Goal: Information Seeking & Learning: Check status

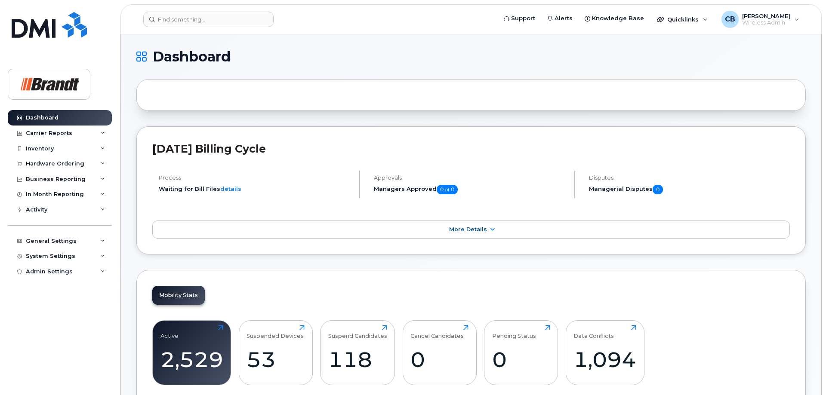
scroll to position [219, 0]
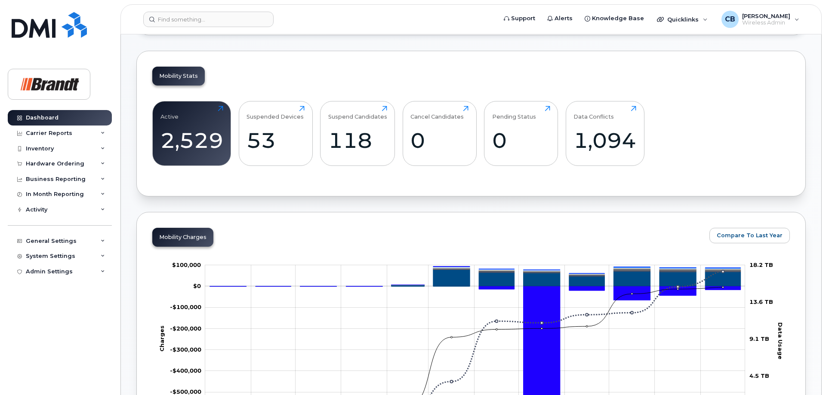
click at [195, 71] on div "Mobility Stats" at bounding box center [178, 76] width 52 height 19
click at [179, 80] on div "Mobility Stats" at bounding box center [178, 76] width 52 height 19
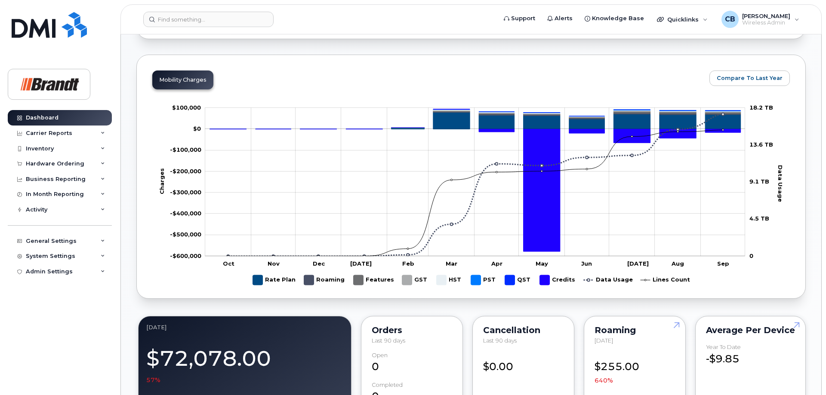
scroll to position [351, 0]
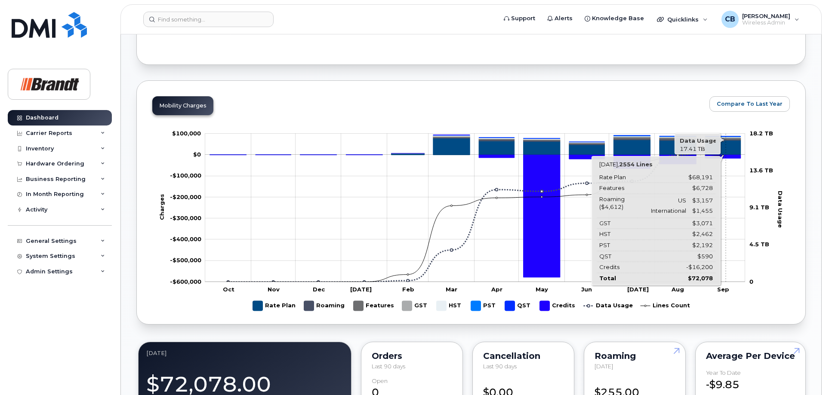
click at [625, 147] on icon "Rate Plan" at bounding box center [723, 147] width 36 height 15
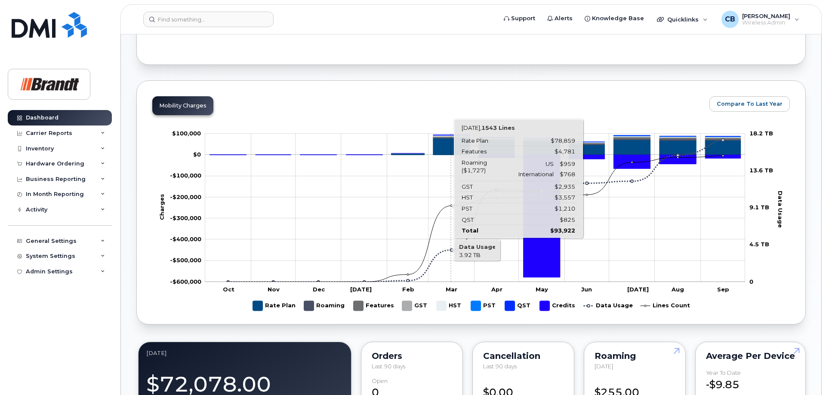
click at [451, 148] on icon "Rate Plan" at bounding box center [451, 146] width 37 height 17
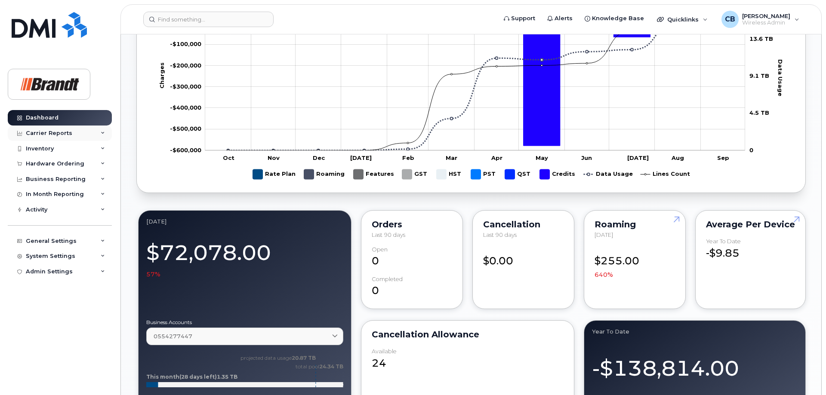
click at [46, 133] on div "Carrier Reports" at bounding box center [49, 133] width 46 height 7
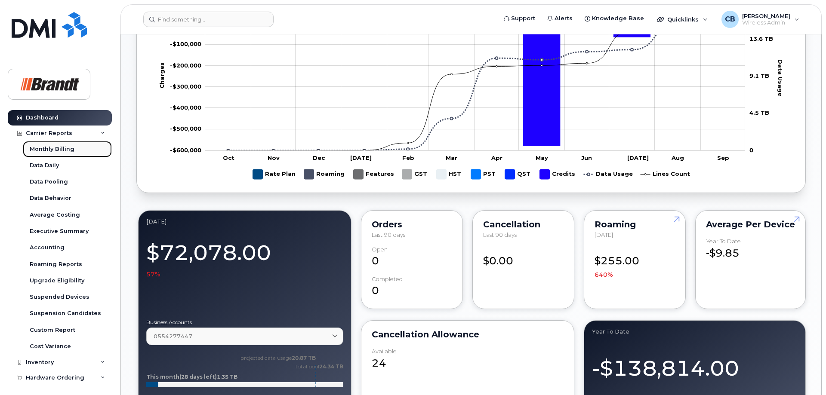
click at [41, 150] on div "Monthly Billing" at bounding box center [52, 149] width 45 height 8
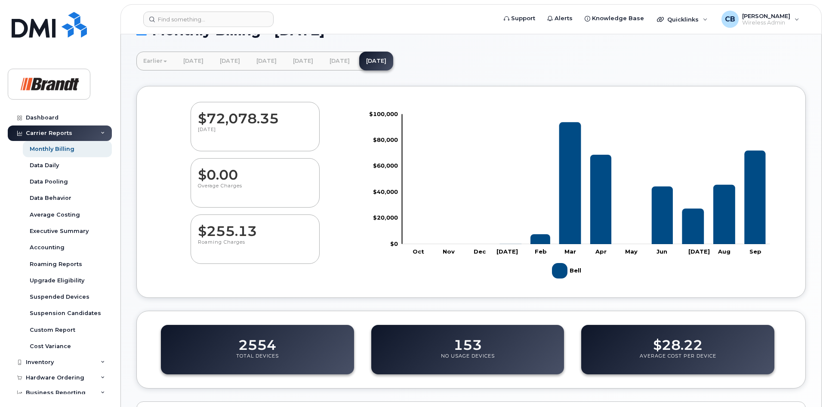
scroll to position [44, 0]
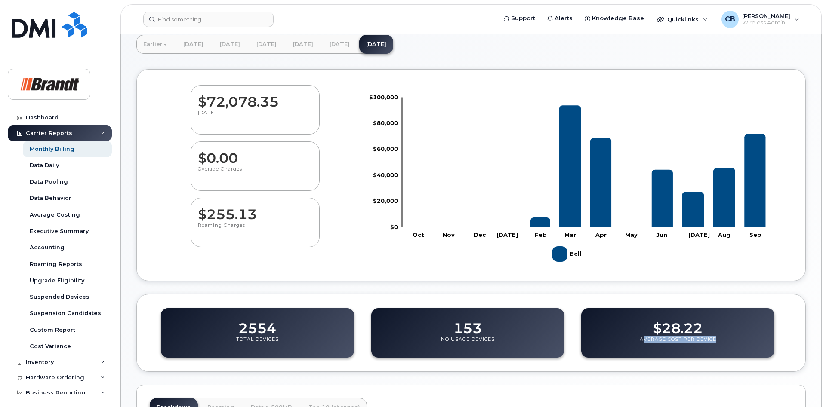
drag, startPoint x: 721, startPoint y: 337, endPoint x: 641, endPoint y: 320, distance: 81.8
click at [641, 320] on div "$28.22 Average Cost Per Device" at bounding box center [677, 332] width 193 height 49
drag, startPoint x: 233, startPoint y: 328, endPoint x: 520, endPoint y: 325, distance: 287.0
click at [520, 325] on div "2554 Total Devices 153 No Usage Devices $28.22 Average Cost Per Device" at bounding box center [471, 333] width 655 height 63
click at [726, 329] on div "$28.22 Average Cost Per Device" at bounding box center [677, 332] width 193 height 49
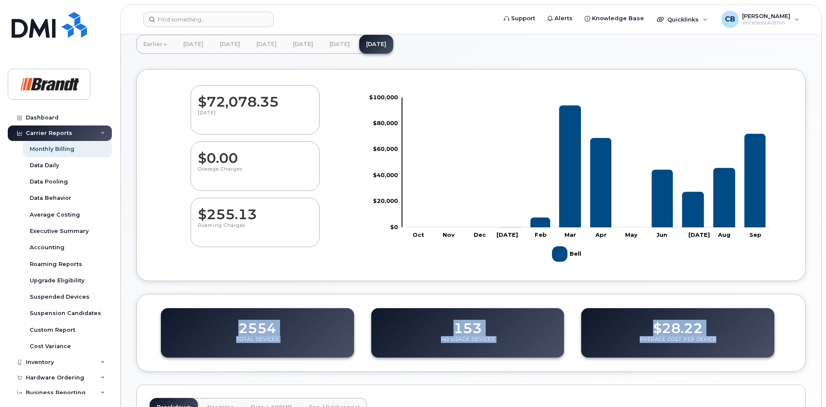
drag, startPoint x: 540, startPoint y: 317, endPoint x: 242, endPoint y: 330, distance: 298.9
click at [242, 330] on div "2554 Total Devices 153 No Usage Devices $28.22 Average Cost Per Device" at bounding box center [471, 333] width 655 height 63
click at [357, 44] on link "[DATE]" at bounding box center [340, 44] width 34 height 19
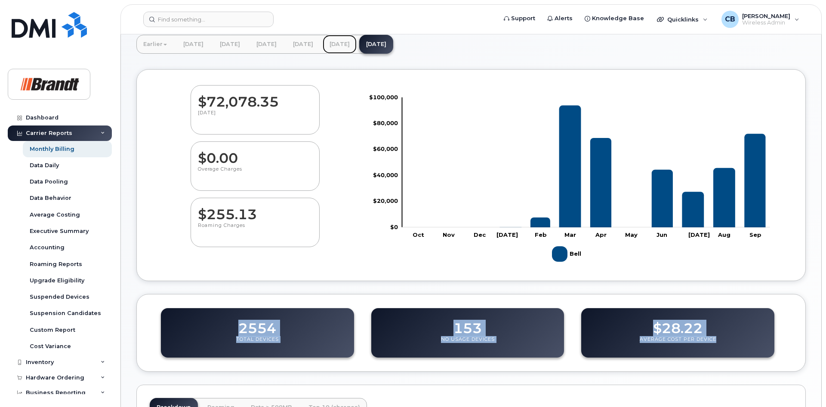
click at [357, 44] on link "[DATE]" at bounding box center [340, 44] width 34 height 19
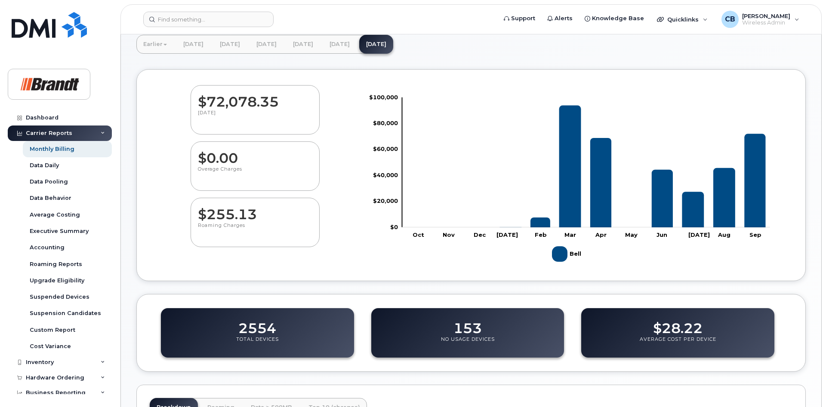
click at [343, 257] on div "$72,078.35 September 2025 $0.00 Overage Charges $255.13 Roaming Charges Zoom Ou…" at bounding box center [471, 175] width 638 height 180
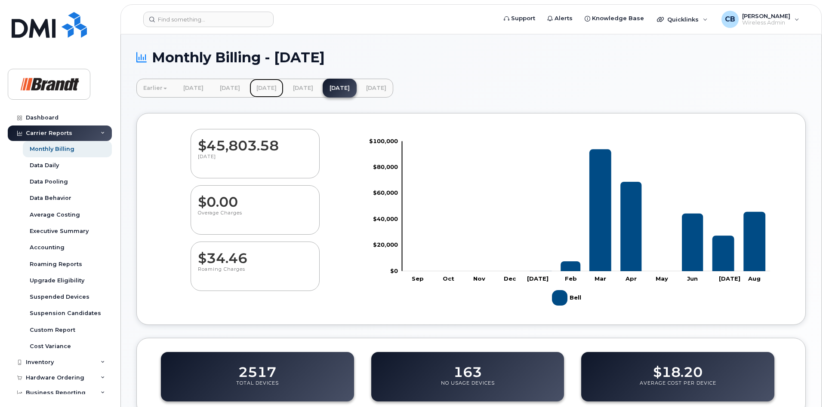
click at [284, 86] on link "[DATE]" at bounding box center [267, 88] width 34 height 19
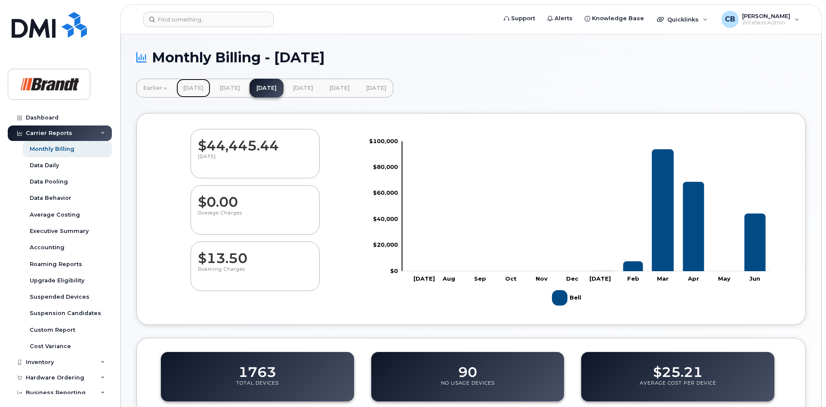
click at [198, 89] on link "[DATE]" at bounding box center [193, 88] width 34 height 19
